Goal: Navigation & Orientation: Find specific page/section

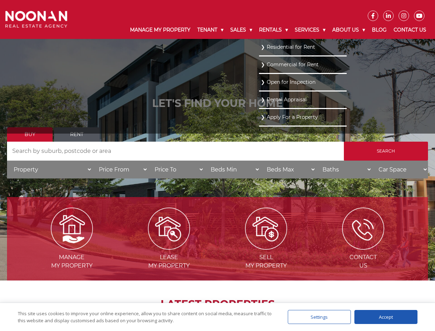
click at [271, 46] on link "Residential for Rent" at bounding box center [303, 46] width 84 height 9
